Goal: Communication & Community: Answer question/provide support

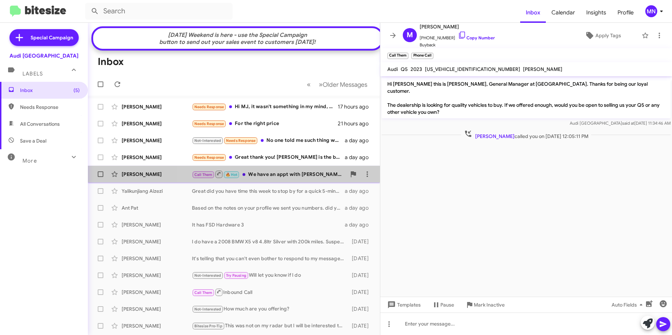
click at [299, 179] on div "Call Them 🔥 Hot We have an appt with [PERSON_NAME] [DATE] at 9:30" at bounding box center [269, 174] width 154 height 9
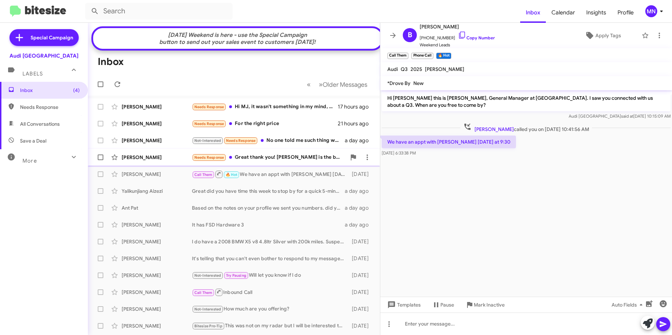
click at [298, 159] on div "Needs Response Great thank you! [PERSON_NAME] is the best and enjoyed your assi…" at bounding box center [269, 158] width 154 height 8
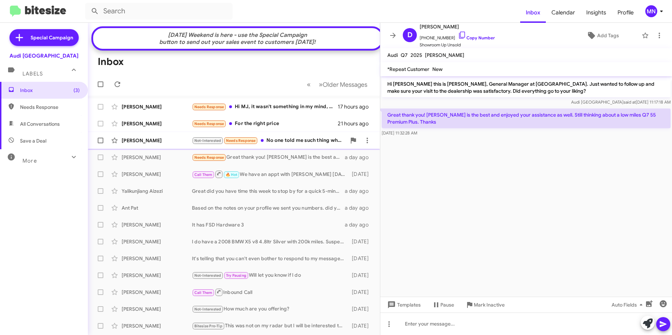
click at [305, 142] on div "Not-Interested Needs Response No one told me such thing when I bought the car a…" at bounding box center [269, 141] width 154 height 8
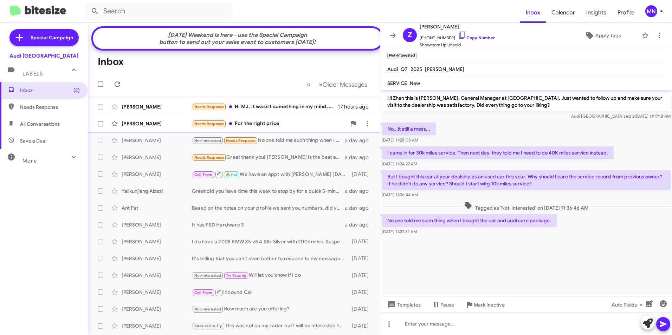
click at [301, 128] on div "Needs Response For the right price" at bounding box center [269, 124] width 154 height 8
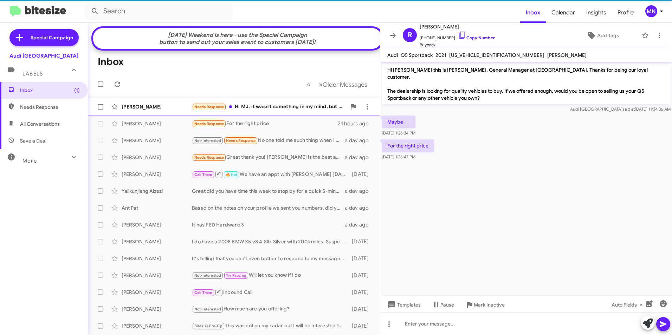
click at [294, 111] on div "Needs Response Hi MJ, it wasn't something in my mind, but what's the ballpark r…" at bounding box center [269, 107] width 154 height 8
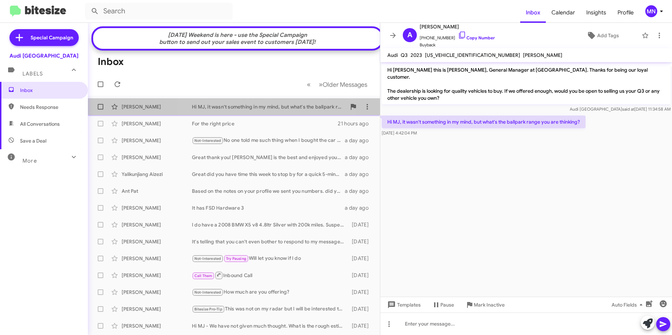
click at [254, 110] on div "Hi MJ, it wasn't something in my mind, but what's the ballpark range you are th…" at bounding box center [269, 106] width 154 height 7
